Goal: Task Accomplishment & Management: Use online tool/utility

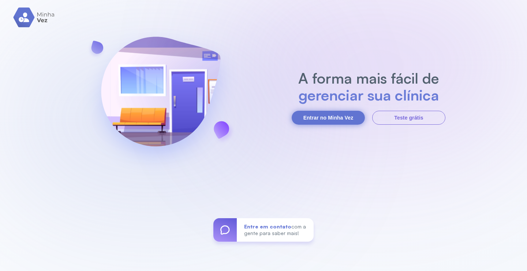
click at [322, 117] on button "Entrar no Minha Vez" at bounding box center [328, 118] width 73 height 14
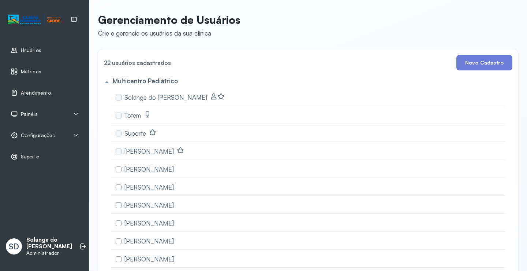
click at [24, 93] on span "Atendimento" at bounding box center [36, 93] width 30 height 6
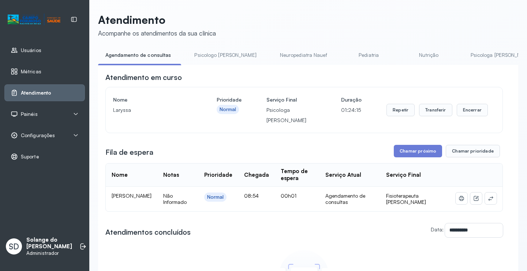
click at [464, 55] on link "Psicologa [PERSON_NAME]" at bounding box center [502, 55] width 77 height 12
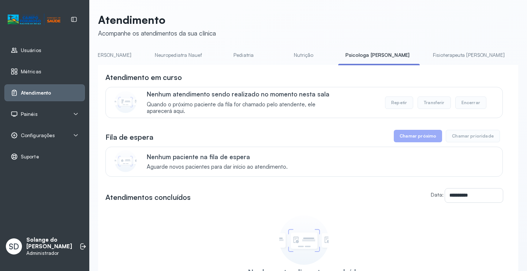
scroll to position [0, 132]
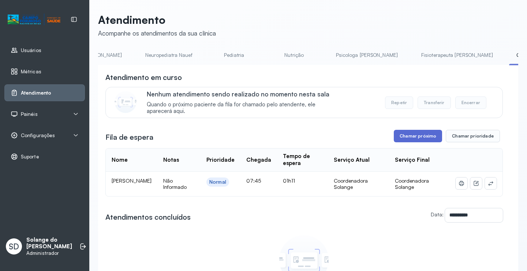
click at [403, 138] on button "Chamar próximo" at bounding box center [418, 136] width 48 height 12
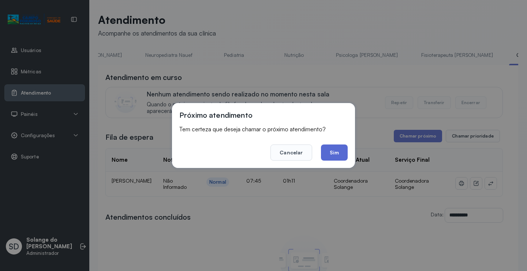
click at [327, 150] on button "Sim" at bounding box center [334, 152] width 27 height 16
